Goal: Browse casually: Explore the website without a specific task or goal

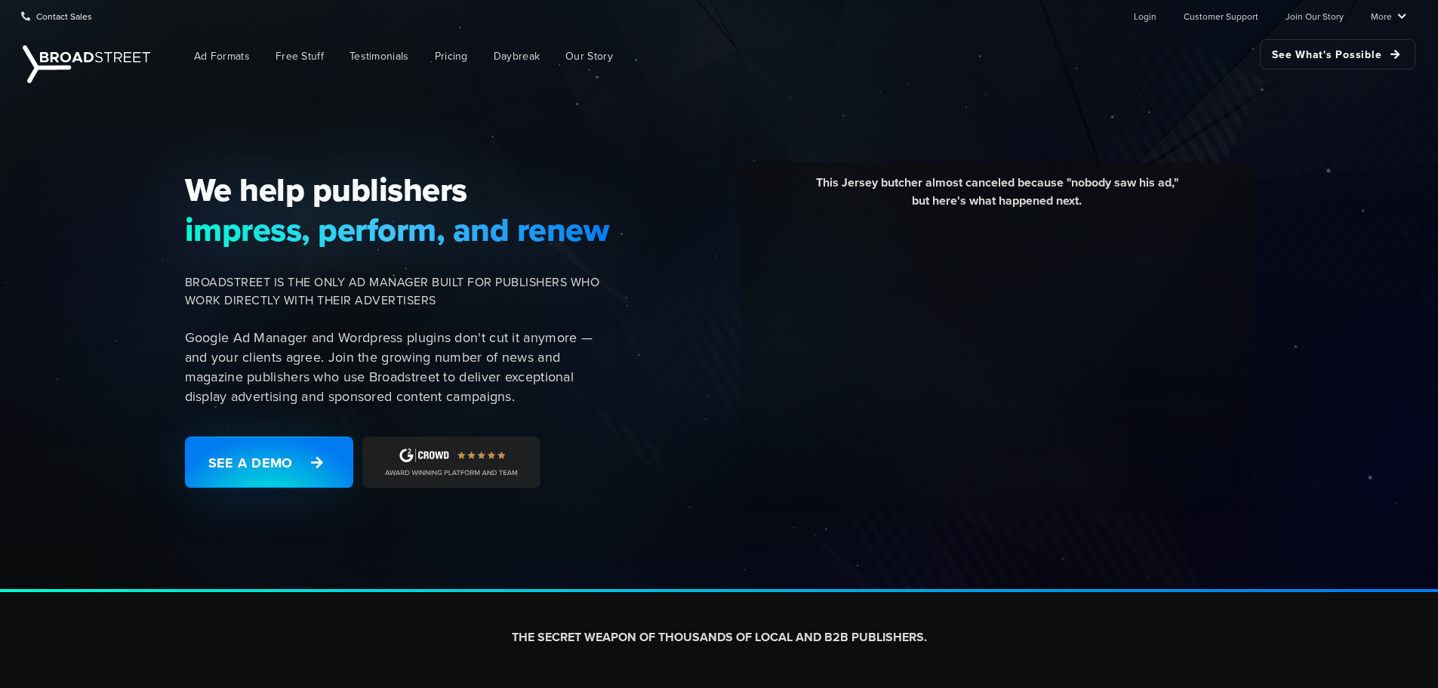
click at [1286, 525] on div "We help publishers impress, perform, and renew [PERSON_NAME] IS THE ONLY AD MAN…" at bounding box center [719, 339] width 1438 height 505
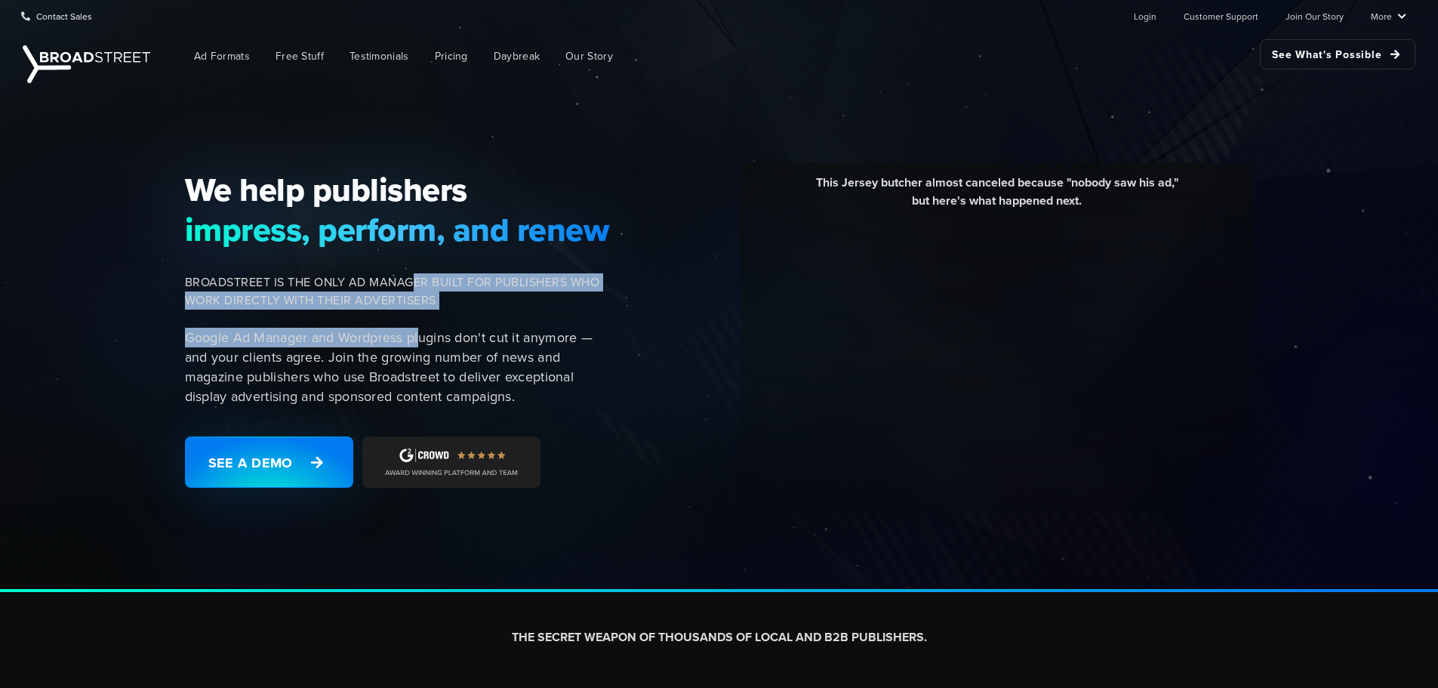
drag, startPoint x: 416, startPoint y: 300, endPoint x: 421, endPoint y: 322, distance: 22.5
click at [421, 322] on div "We help publishers impress, perform, and renew [PERSON_NAME] IS THE ONLY AD MAN…" at bounding box center [402, 338] width 453 height 336
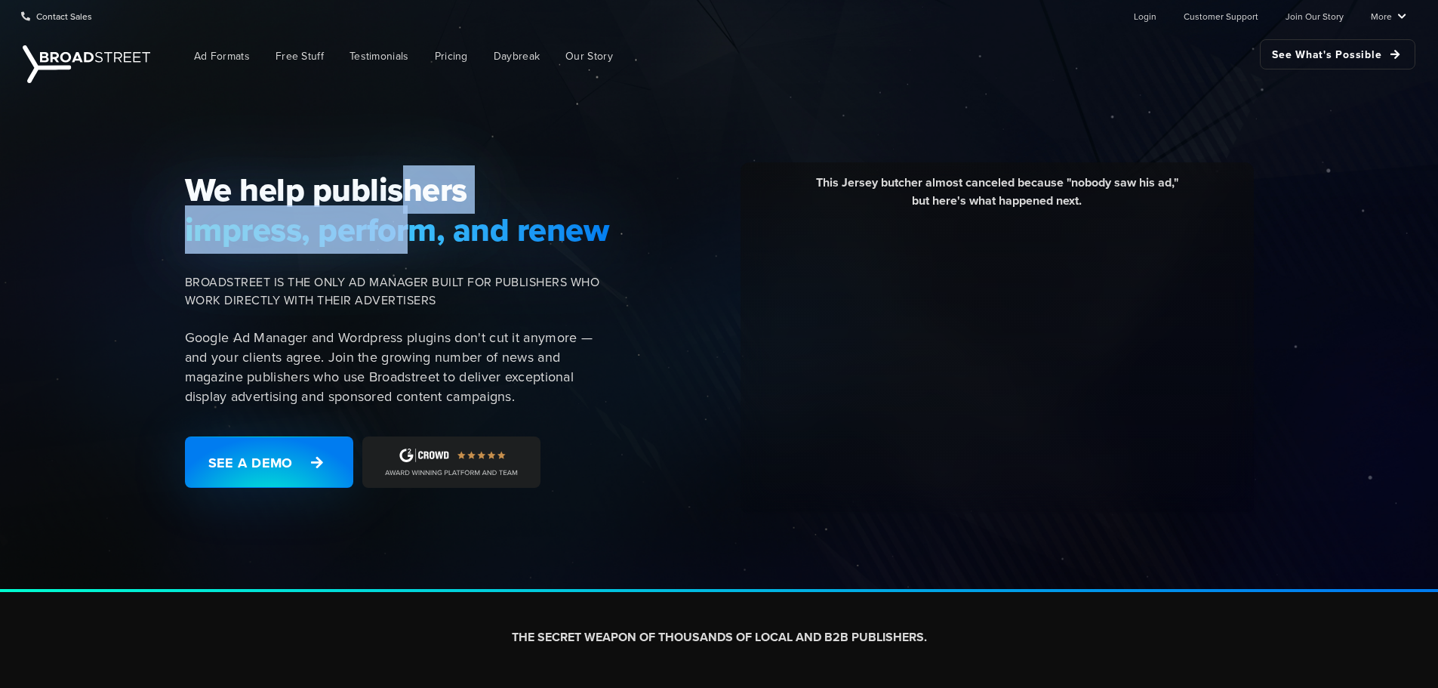
drag, startPoint x: 406, startPoint y: 167, endPoint x: 413, endPoint y: 228, distance: 61.5
click at [413, 228] on h1 "We help publishers impress, perform, and renew" at bounding box center [398, 209] width 426 height 79
click at [413, 228] on span "impress, perform, and renew" at bounding box center [398, 229] width 426 height 39
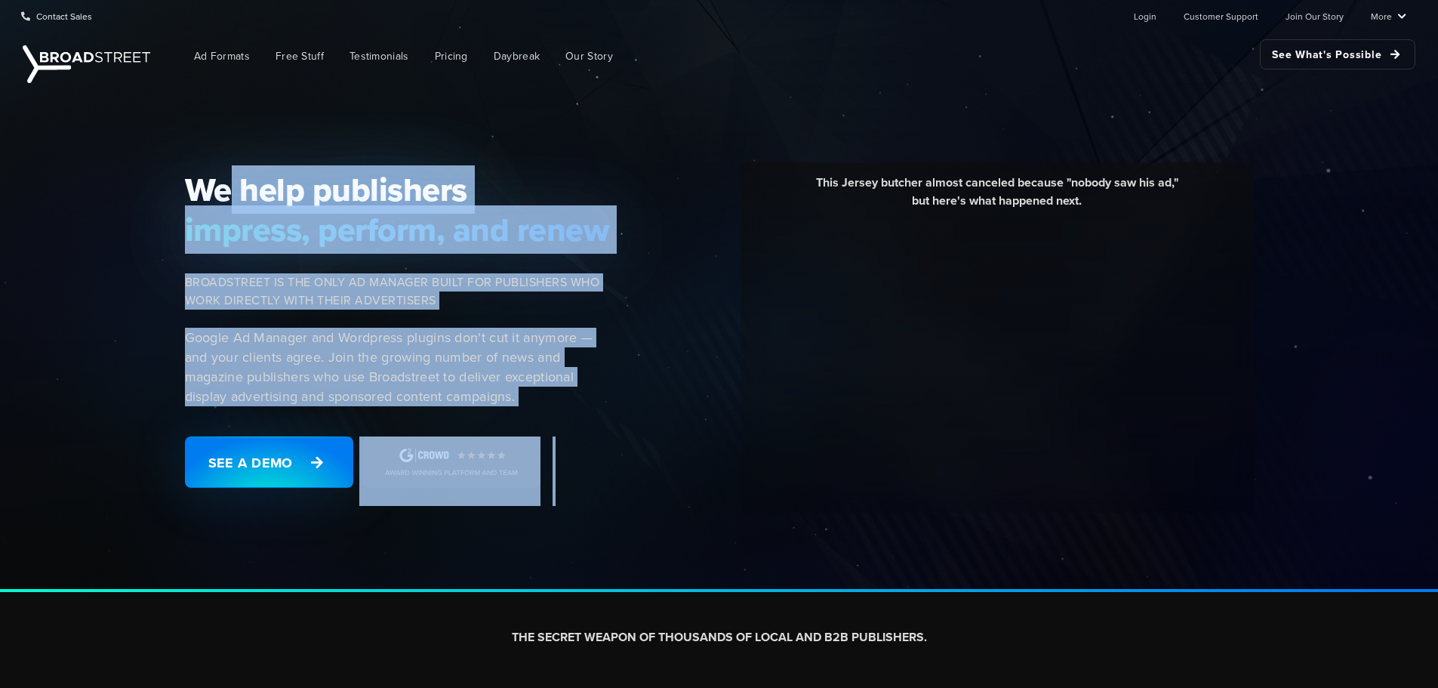
drag, startPoint x: 568, startPoint y: 224, endPoint x: 682, endPoint y: 258, distance: 118.9
click at [682, 258] on div "We help publishers impress, perform, and renew [PERSON_NAME] IS THE ONLY AD MAN…" at bounding box center [719, 339] width 1438 height 505
click at [682, 258] on div "This Jersey butcher almost canceled because "nobody saw his ad," but here's wha…" at bounding box center [946, 337] width 634 height 351
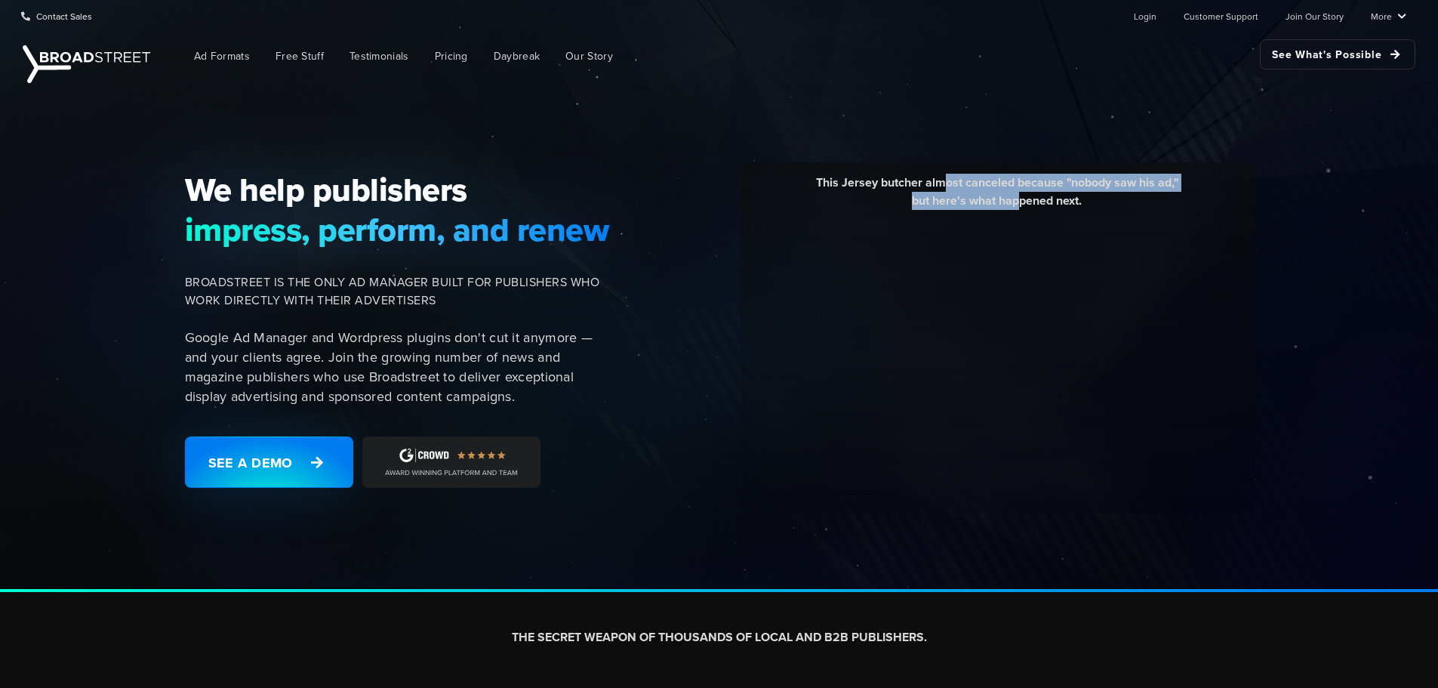
drag, startPoint x: 946, startPoint y: 179, endPoint x: 1016, endPoint y: 204, distance: 74.5
click at [1016, 204] on div "This Jersey butcher almost canceled because "nobody saw his ad," but here's wha…" at bounding box center [997, 198] width 491 height 48
